Goal: Navigation & Orientation: Find specific page/section

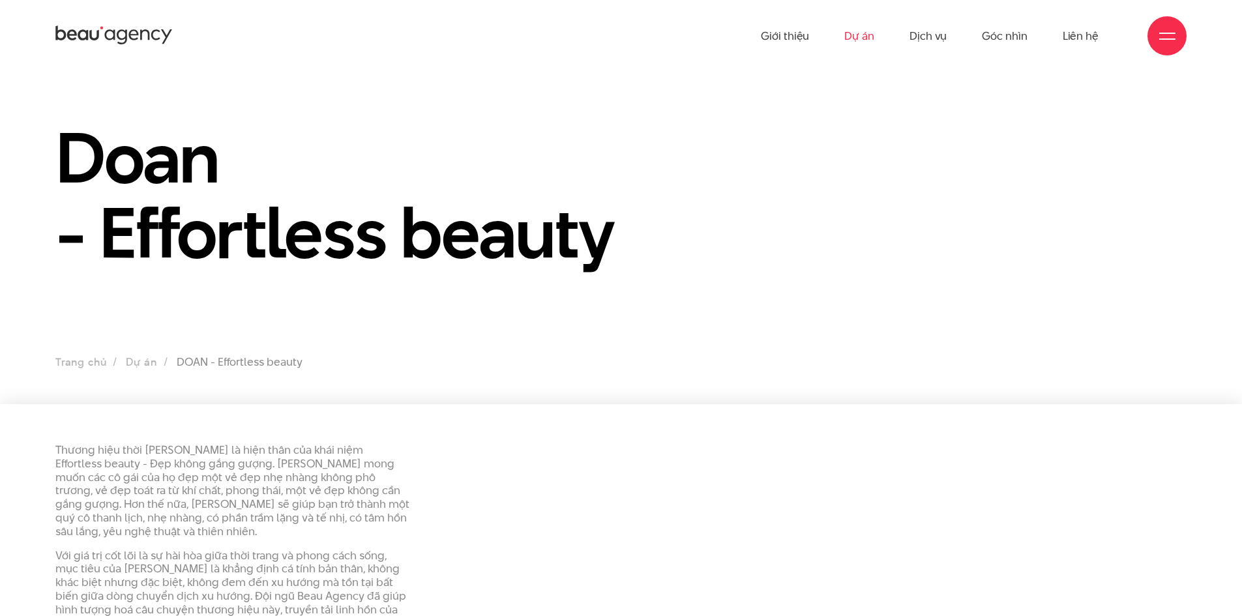
click at [861, 40] on link "Dự án" at bounding box center [860, 36] width 30 height 72
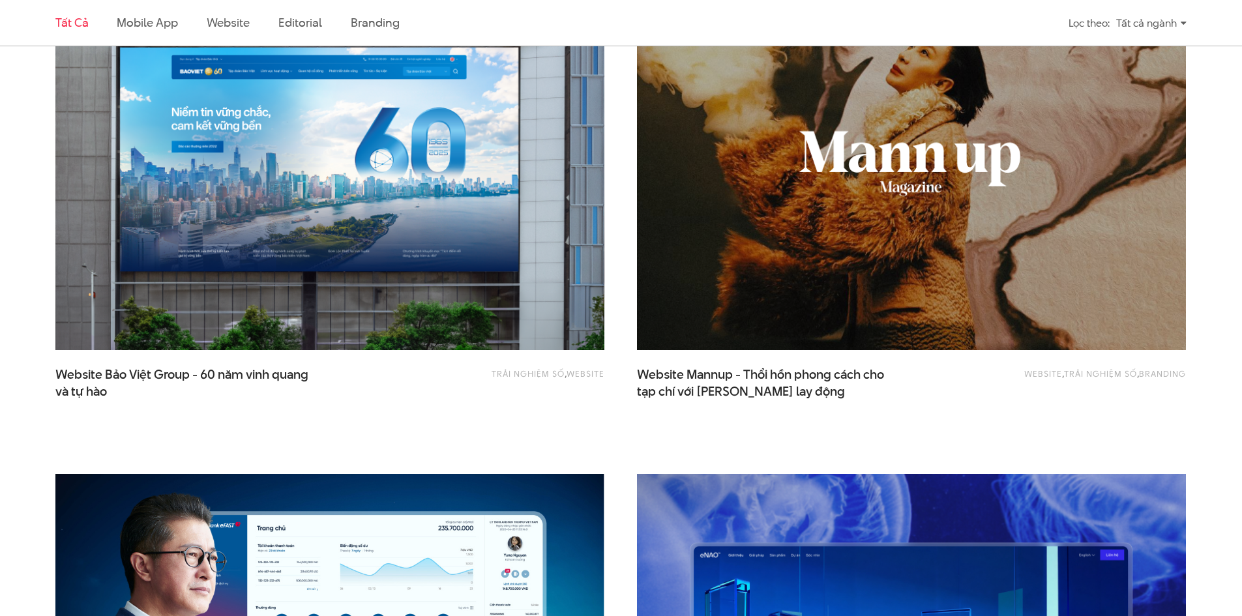
scroll to position [1500, 0]
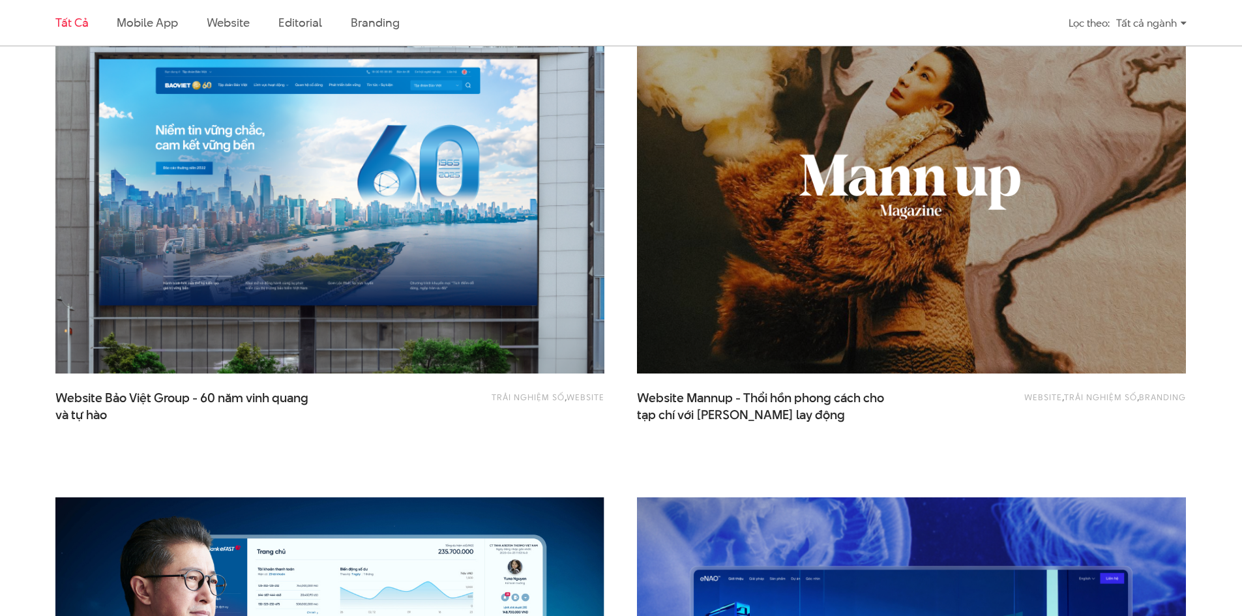
click at [455, 232] on img at bounding box center [330, 190] width 604 height 405
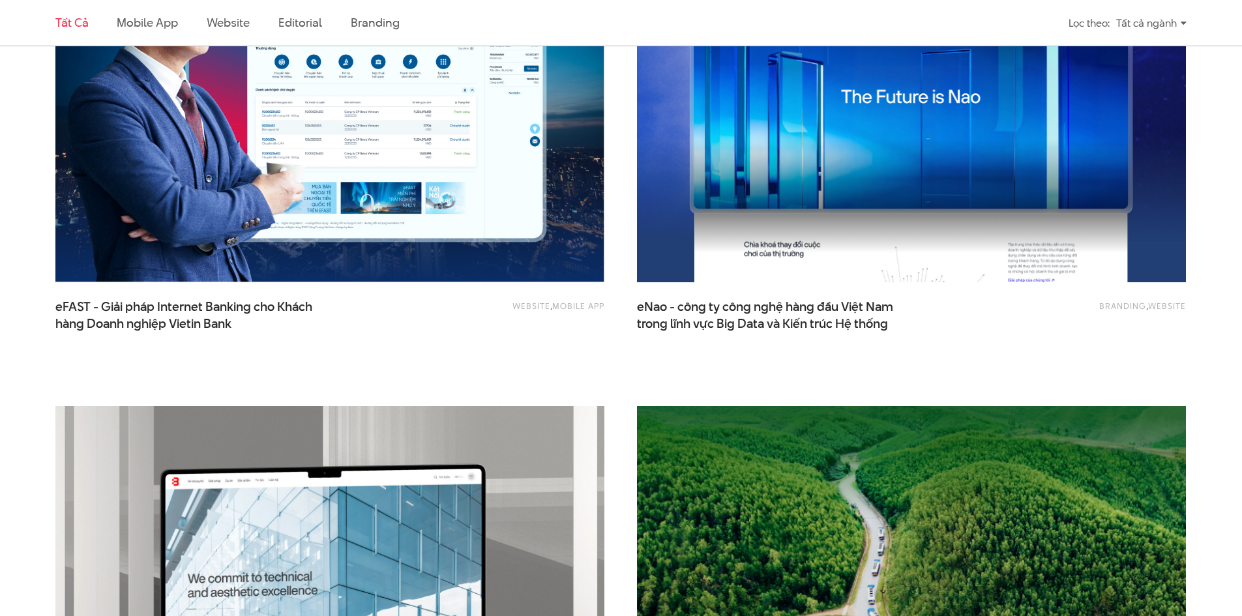
scroll to position [2283, 0]
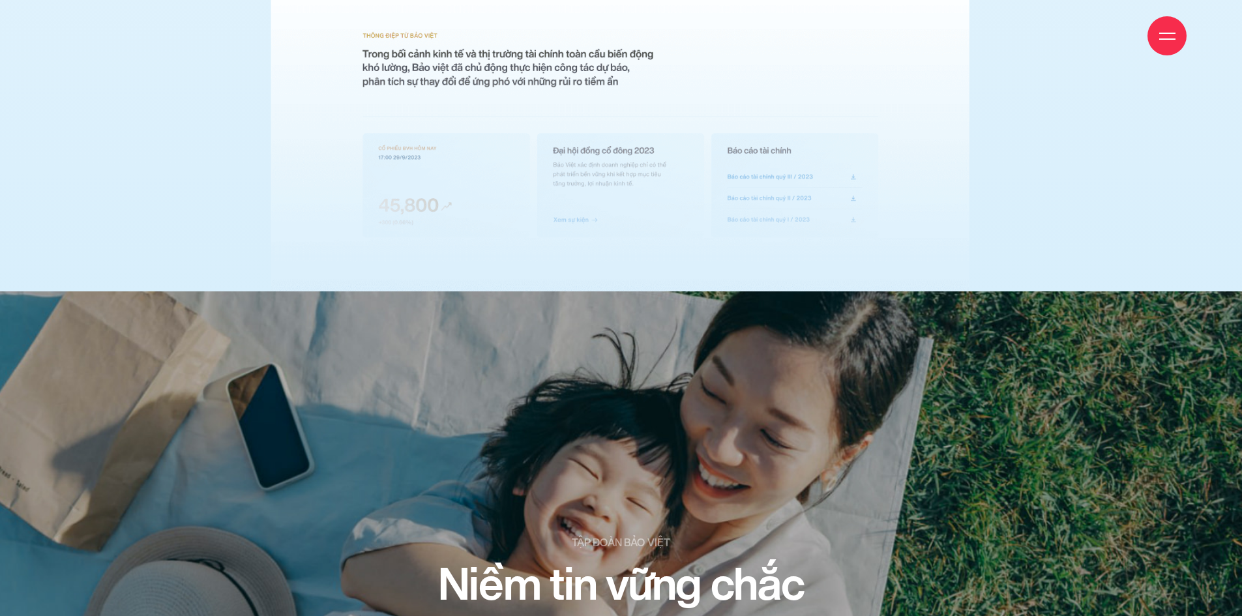
scroll to position [6812, 0]
